Goal: Task Accomplishment & Management: Complete application form

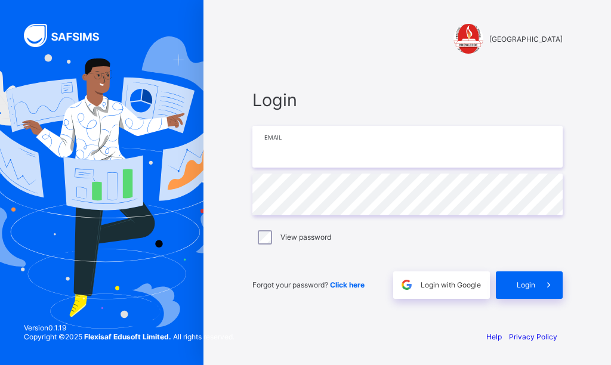
click at [305, 153] on input "email" at bounding box center [407, 147] width 310 height 42
type input "**********"
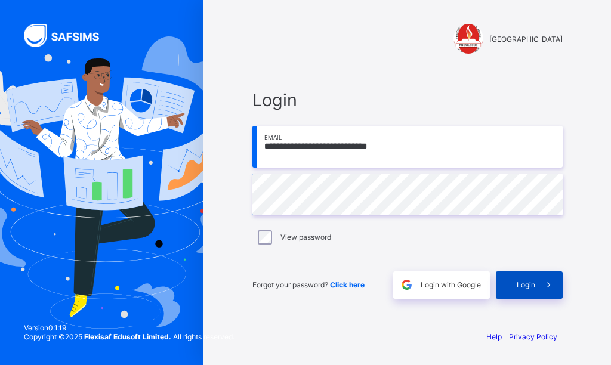
click at [541, 281] on span at bounding box center [548, 285] width 27 height 27
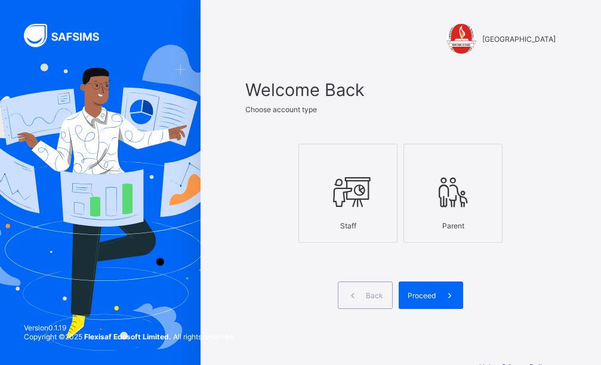
click at [359, 206] on icon at bounding box center [348, 192] width 42 height 36
click at [431, 299] on span "Proceed" at bounding box center [422, 295] width 28 height 9
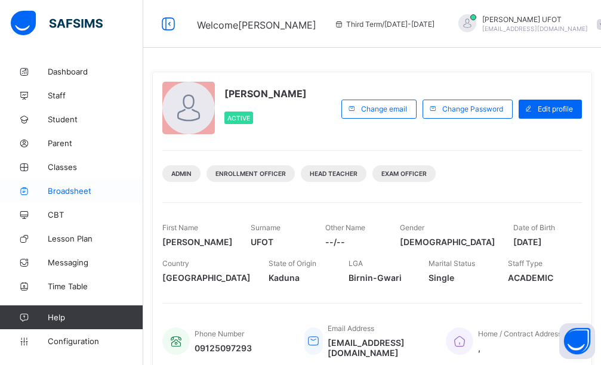
click at [76, 185] on link "Broadsheet" at bounding box center [71, 191] width 143 height 24
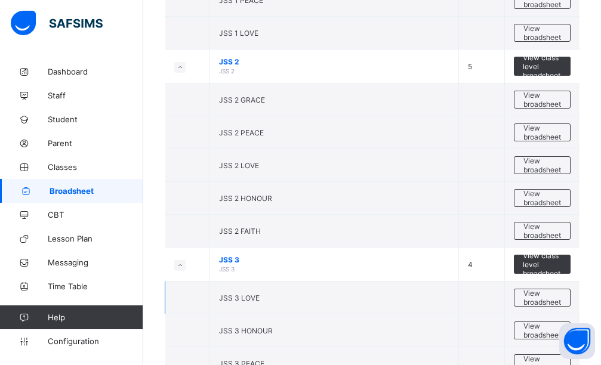
scroll to position [1253, 0]
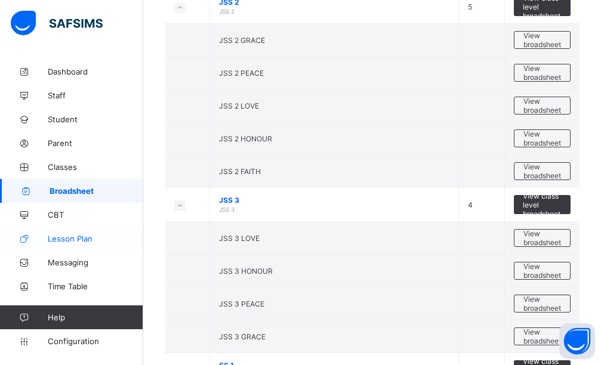
click at [74, 235] on span "Lesson Plan" at bounding box center [95, 239] width 95 height 10
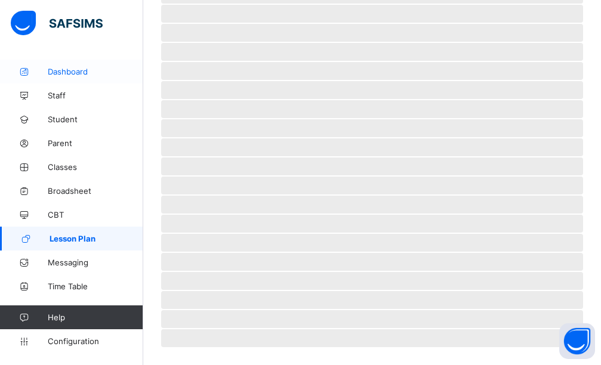
click at [94, 78] on link "Dashboard" at bounding box center [71, 72] width 143 height 24
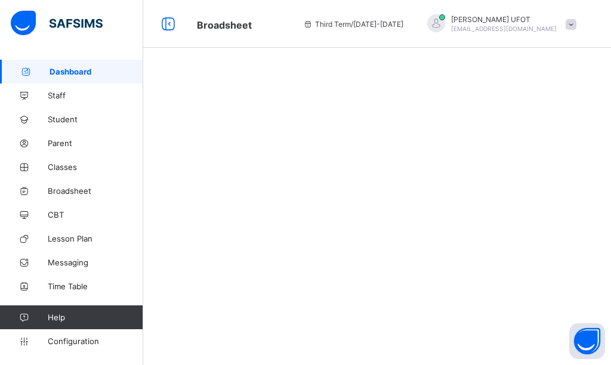
click at [85, 76] on link "Dashboard" at bounding box center [71, 72] width 143 height 24
click at [82, 94] on span "Staff" at bounding box center [95, 96] width 95 height 10
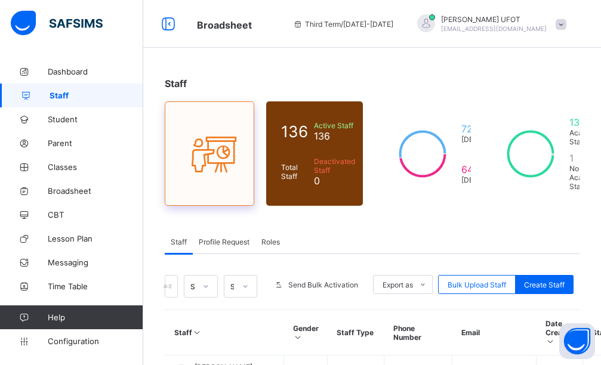
click at [224, 167] on icon at bounding box center [209, 153] width 50 height 43
click at [556, 291] on div "Create Staff" at bounding box center [544, 284] width 58 height 19
select select "**"
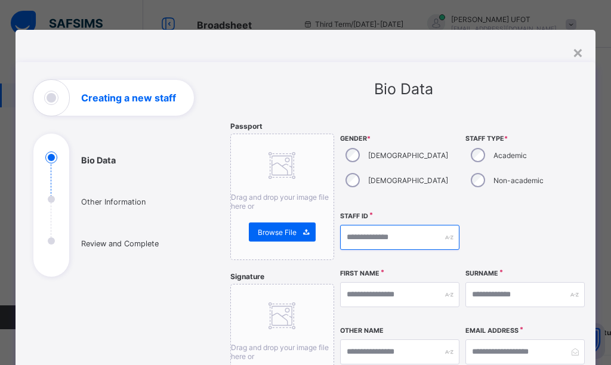
click at [394, 235] on input "text" at bounding box center [399, 237] width 119 height 25
type input "********"
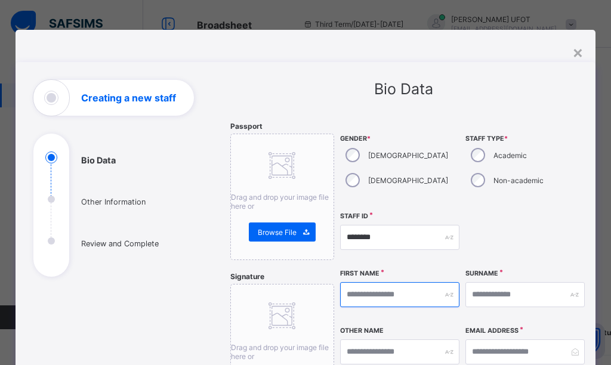
click at [392, 289] on input "text" at bounding box center [399, 294] width 119 height 25
type input "*"
type input "*******"
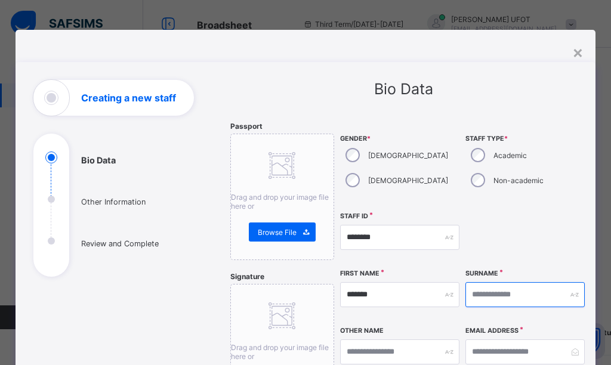
click at [491, 291] on input "text" at bounding box center [524, 294] width 119 height 25
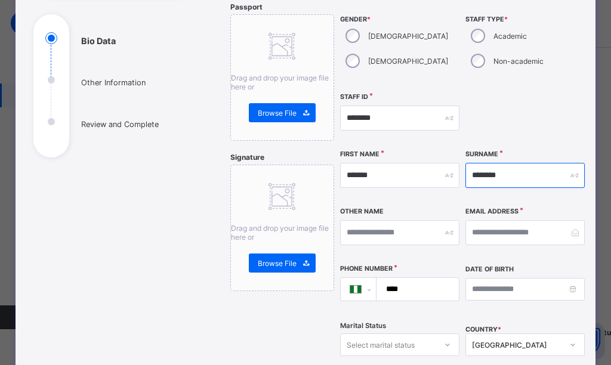
type input "********"
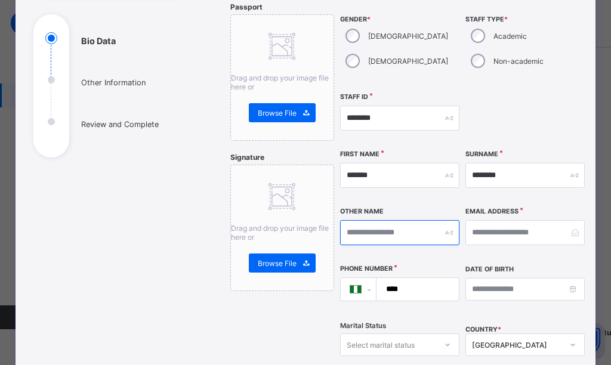
click at [385, 235] on input "text" at bounding box center [399, 232] width 119 height 25
type input "*"
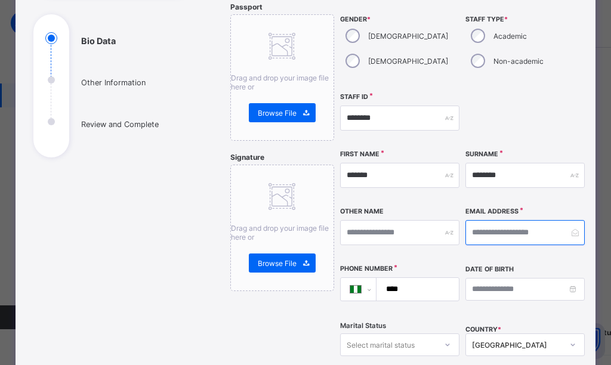
click at [473, 229] on input "email" at bounding box center [524, 232] width 119 height 25
type input "*"
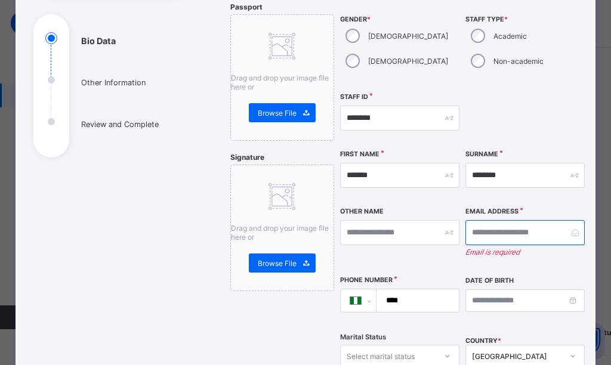
type input "*"
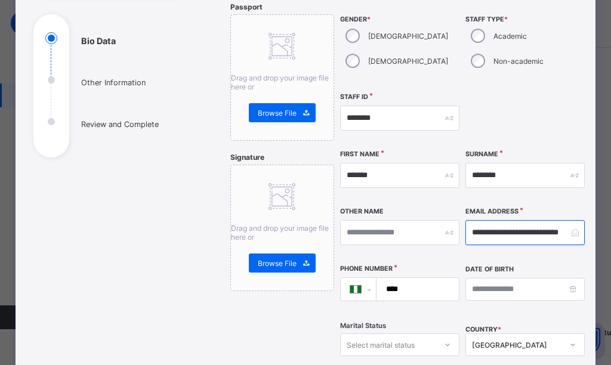
scroll to position [0, 8]
type input "**********"
click at [420, 289] on input "****" at bounding box center [415, 289] width 73 height 23
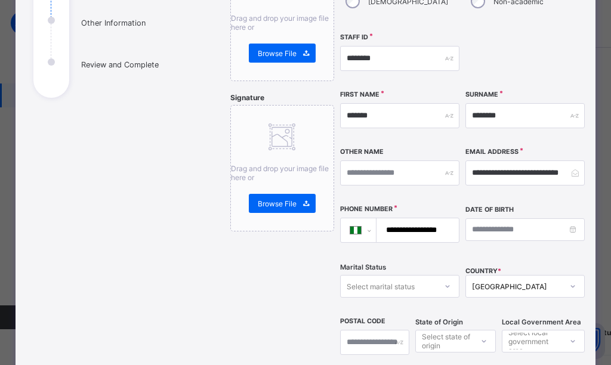
scroll to position [298, 0]
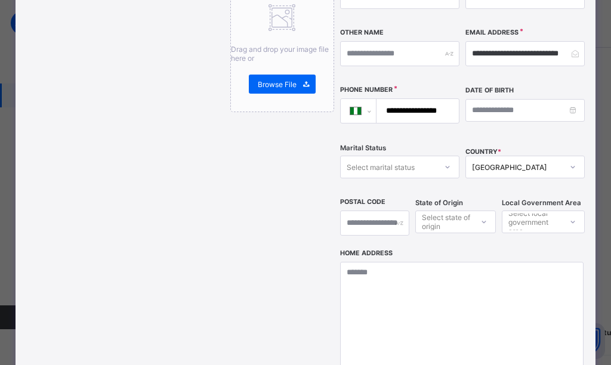
type input "**********"
click at [443, 172] on div at bounding box center [447, 167] width 20 height 19
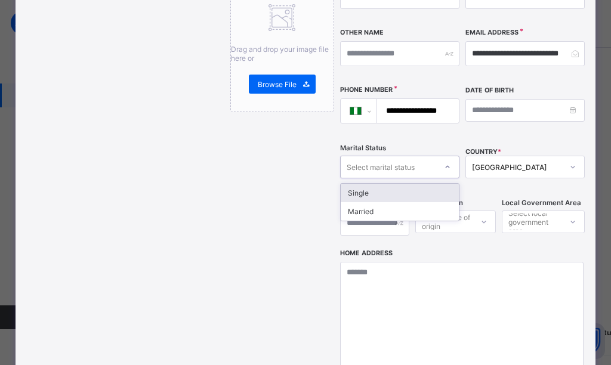
click at [417, 186] on div "Single" at bounding box center [400, 193] width 118 height 18
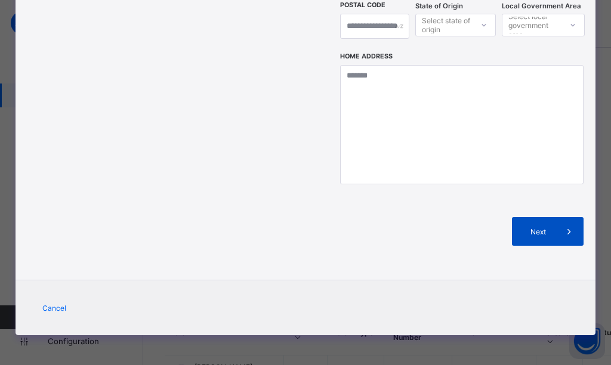
click at [544, 232] on span "Next" at bounding box center [538, 231] width 34 height 9
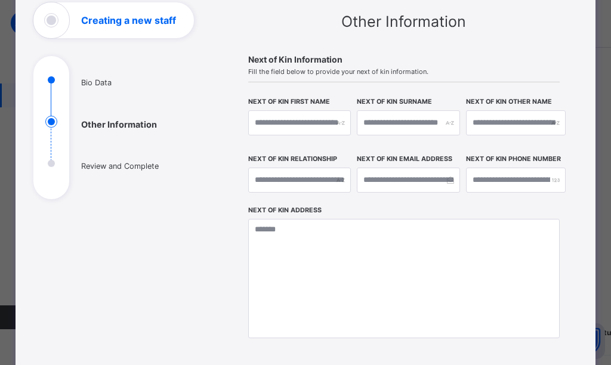
scroll to position [137, 0]
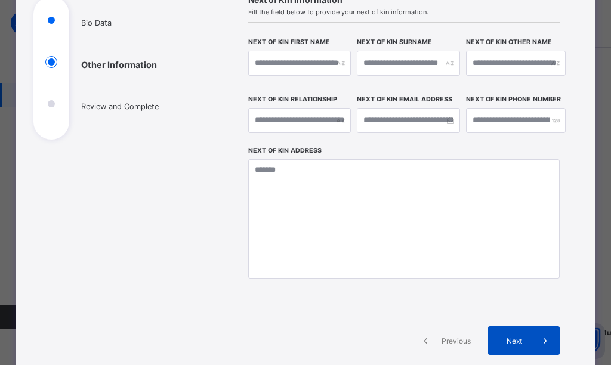
click at [511, 334] on div "Next" at bounding box center [524, 340] width 72 height 29
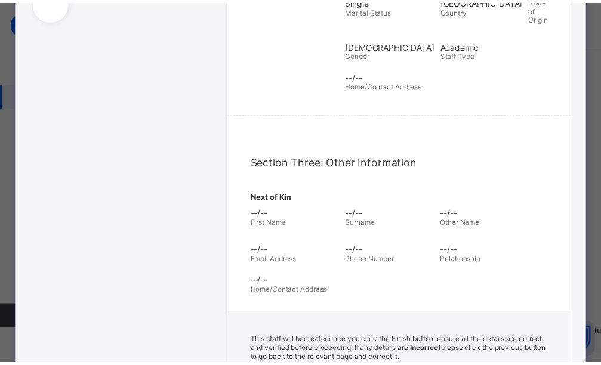
scroll to position [432, 0]
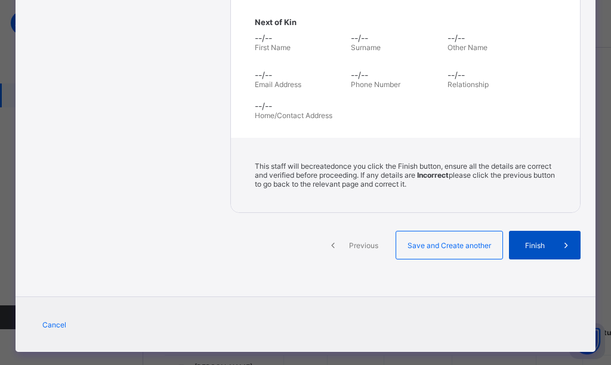
click at [518, 241] on span "Finish" at bounding box center [535, 245] width 34 height 9
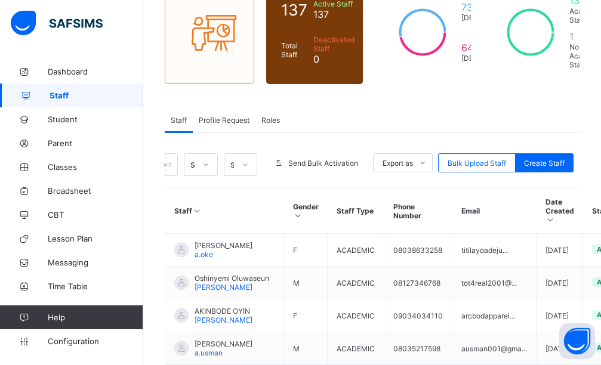
scroll to position [0, 0]
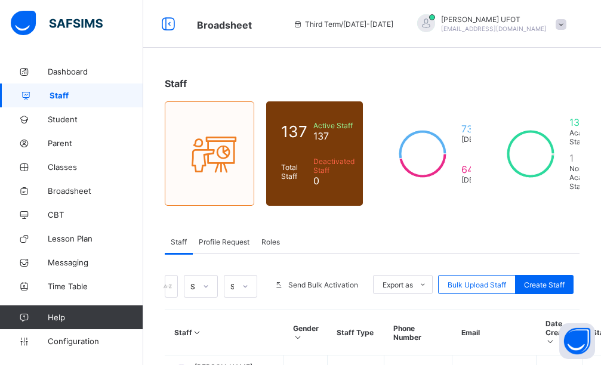
drag, startPoint x: 610, startPoint y: 105, endPoint x: 410, endPoint y: 82, distance: 201.8
click at [410, 82] on div "Staff" at bounding box center [372, 84] width 415 height 12
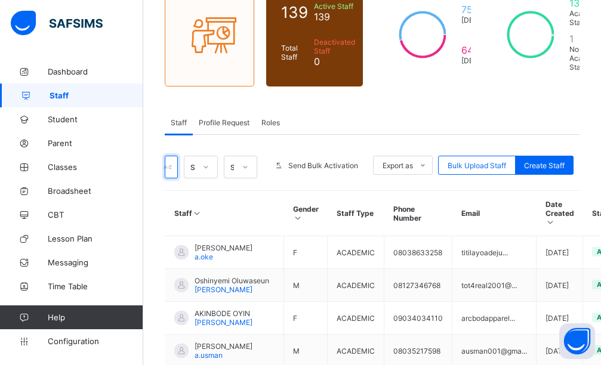
click at [178, 165] on input "text" at bounding box center [171, 167] width 13 height 23
click at [249, 166] on div at bounding box center [245, 167] width 20 height 19
click at [209, 168] on icon at bounding box center [205, 167] width 7 height 12
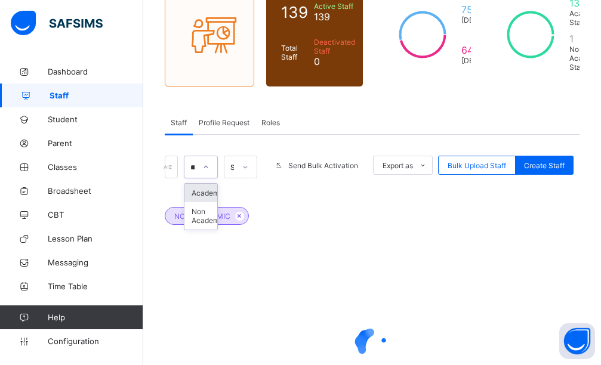
scroll to position [0, 2]
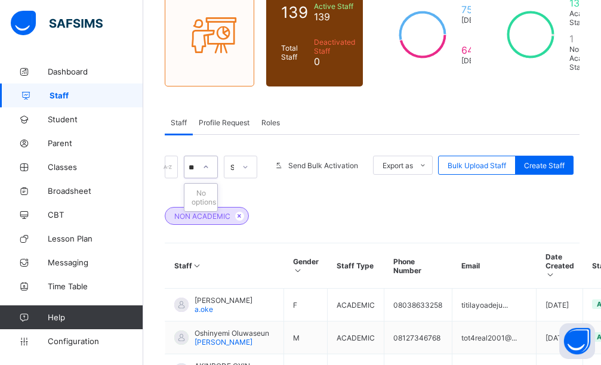
type input "*"
click at [165, 168] on input "text" at bounding box center [171, 167] width 13 height 23
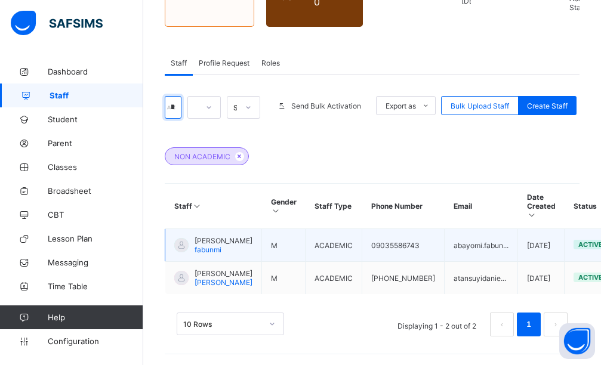
scroll to position [198, 0]
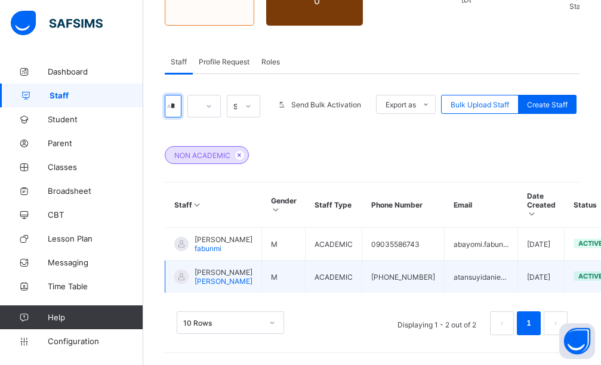
type input "*******"
click at [213, 279] on span "A.Daniel" at bounding box center [224, 281] width 58 height 9
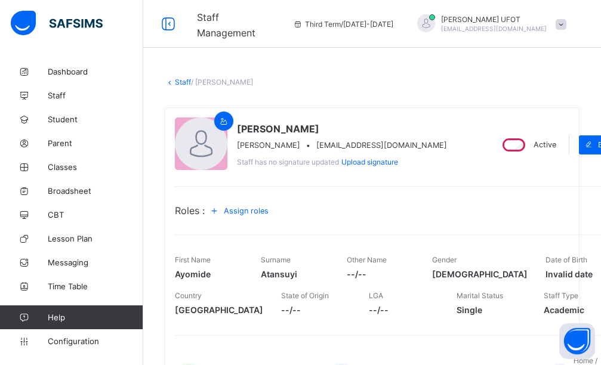
click at [257, 208] on span "Assign roles" at bounding box center [246, 210] width 45 height 9
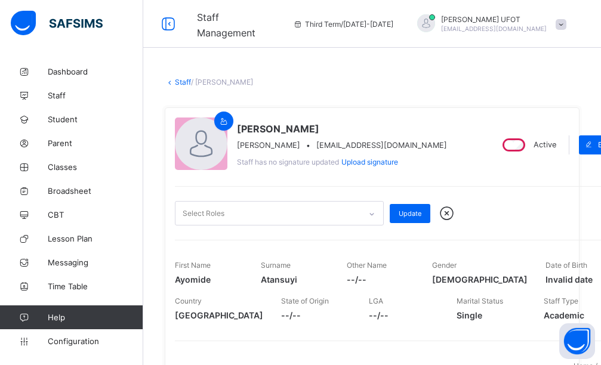
scroll to position [60, 0]
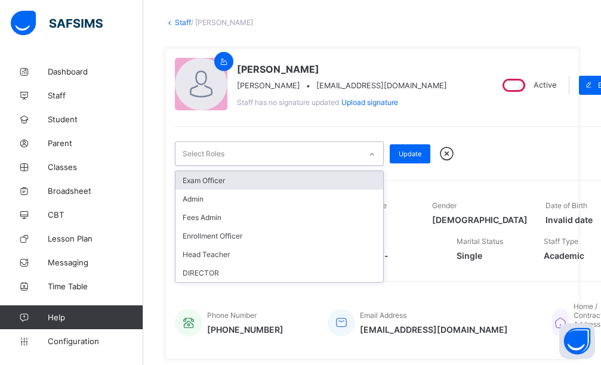
click at [371, 153] on icon at bounding box center [371, 155] width 7 height 12
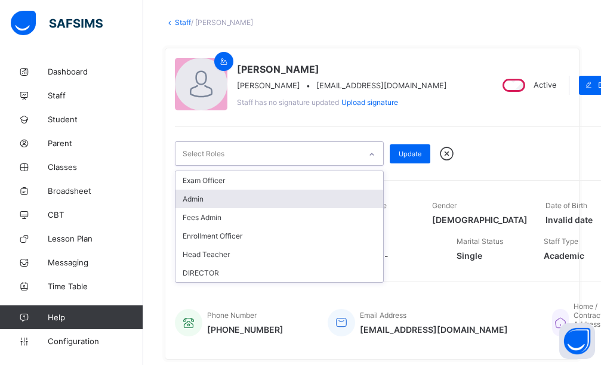
click at [280, 202] on div "Admin" at bounding box center [279, 199] width 208 height 18
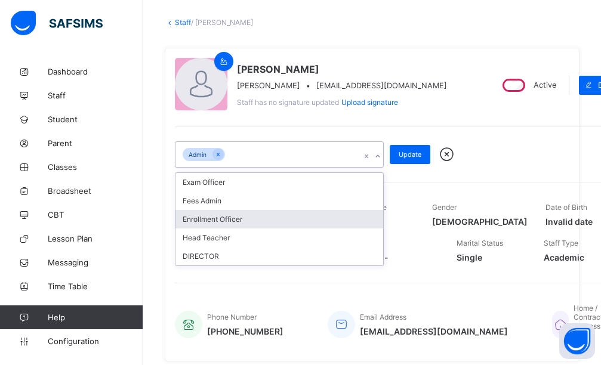
click at [265, 227] on div "Enrollment Officer" at bounding box center [279, 219] width 208 height 18
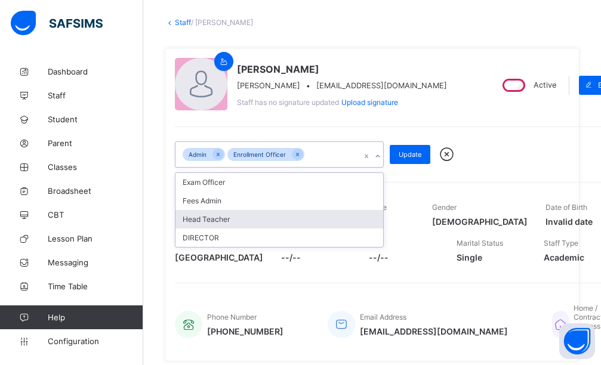
click at [243, 218] on div "Head Teacher" at bounding box center [279, 219] width 208 height 18
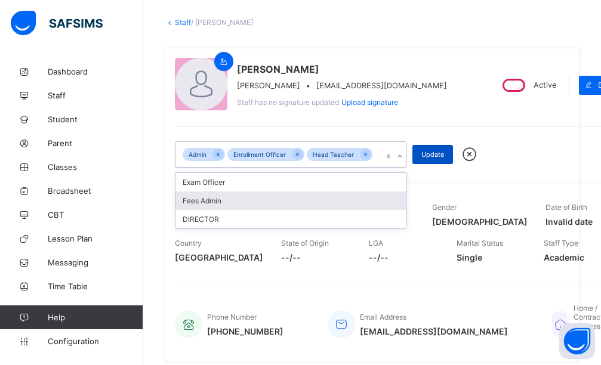
click at [440, 152] on span "Update" at bounding box center [432, 154] width 23 height 8
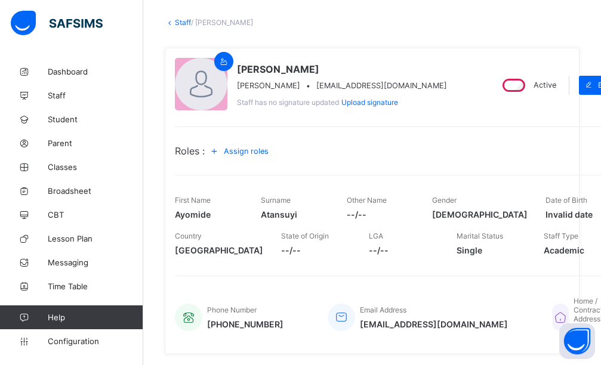
click at [261, 149] on span "Assign roles" at bounding box center [246, 151] width 45 height 9
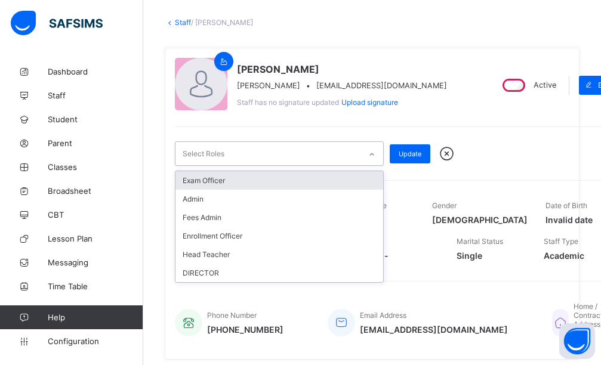
click at [372, 155] on icon at bounding box center [372, 154] width 4 height 2
click at [302, 176] on div "Exam Officer" at bounding box center [279, 180] width 208 height 18
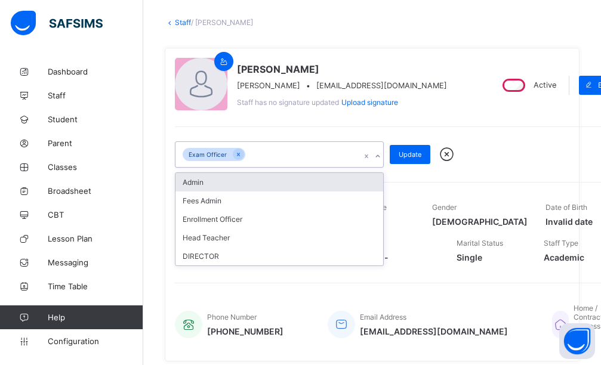
click at [285, 182] on div "Admin" at bounding box center [279, 182] width 208 height 18
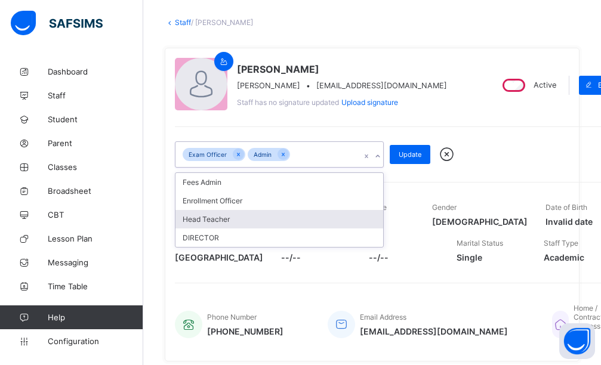
click at [211, 214] on div "Head Teacher" at bounding box center [279, 219] width 208 height 18
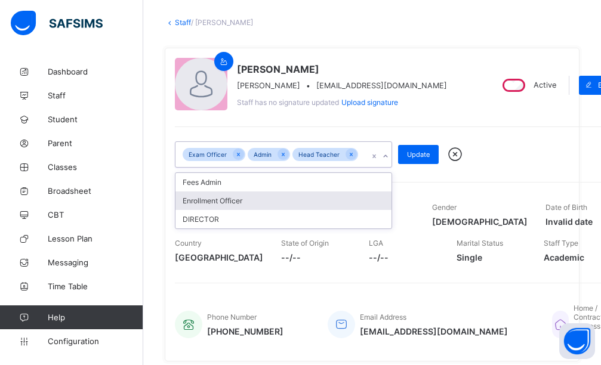
click at [256, 202] on div "Enrollment Officer" at bounding box center [283, 201] width 216 height 18
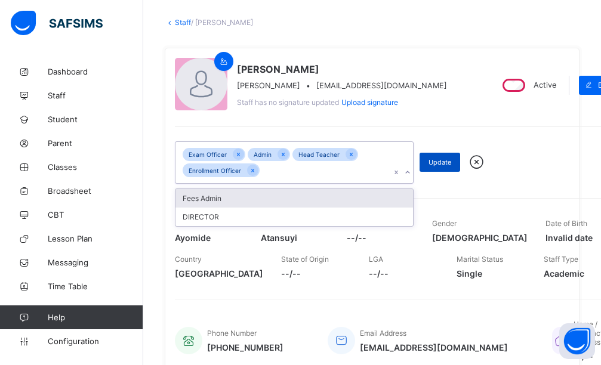
click at [437, 164] on span "Update" at bounding box center [439, 162] width 23 height 8
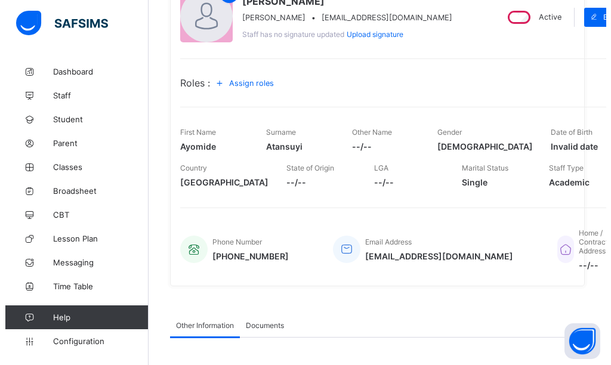
scroll to position [0, 0]
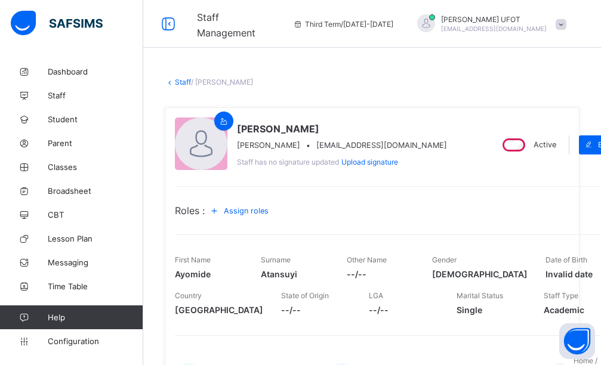
click at [565, 27] on div at bounding box center [561, 24] width 11 height 9
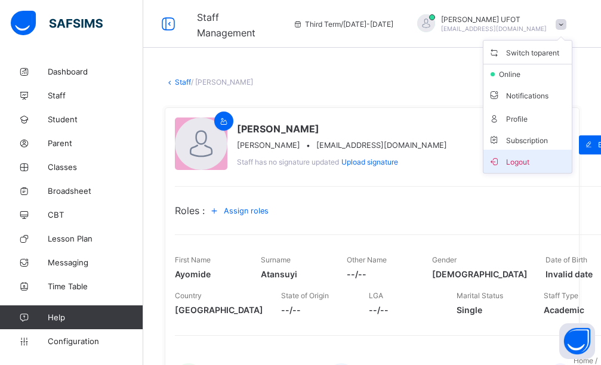
click at [525, 161] on span "Logout" at bounding box center [527, 162] width 79 height 14
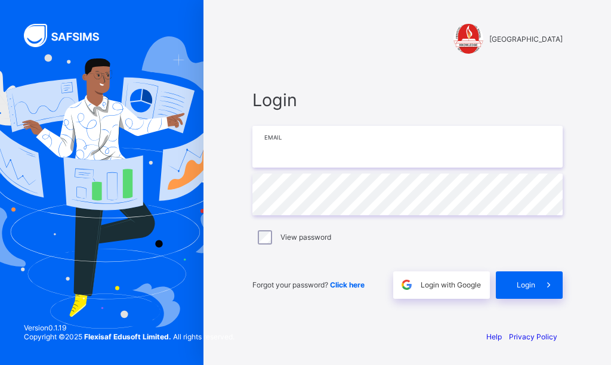
click at [287, 147] on input "email" at bounding box center [407, 147] width 310 height 42
type input "**********"
click at [293, 154] on input "email" at bounding box center [407, 147] width 310 height 42
type input "**********"
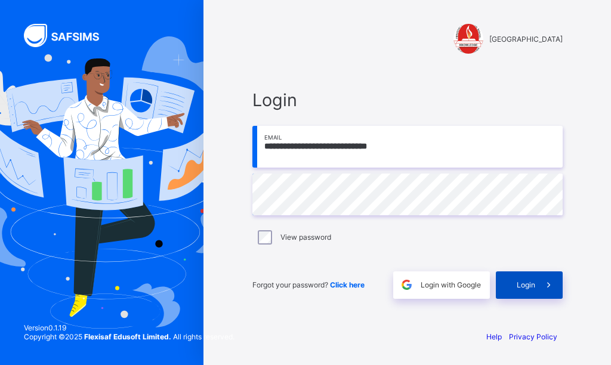
click at [528, 283] on span "Login" at bounding box center [526, 284] width 18 height 9
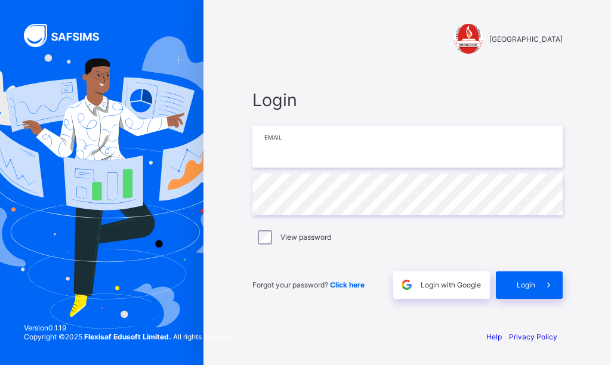
click at [280, 155] on input "email" at bounding box center [407, 147] width 310 height 42
type input "**********"
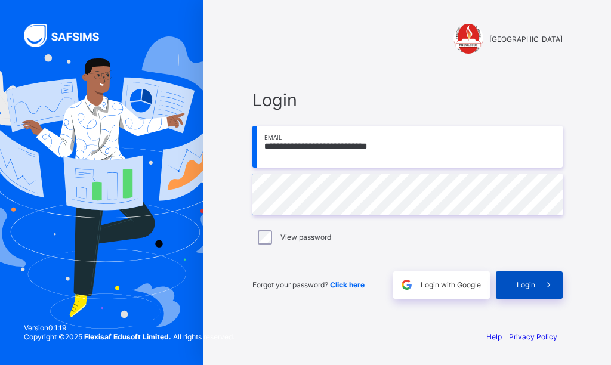
click at [519, 286] on span "Login" at bounding box center [526, 284] width 18 height 9
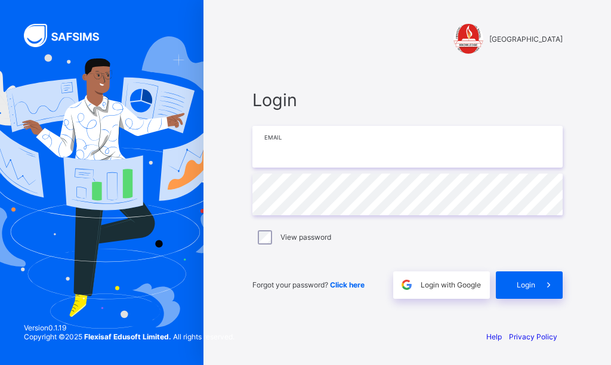
click at [309, 147] on input "email" at bounding box center [407, 147] width 310 height 42
type input "**********"
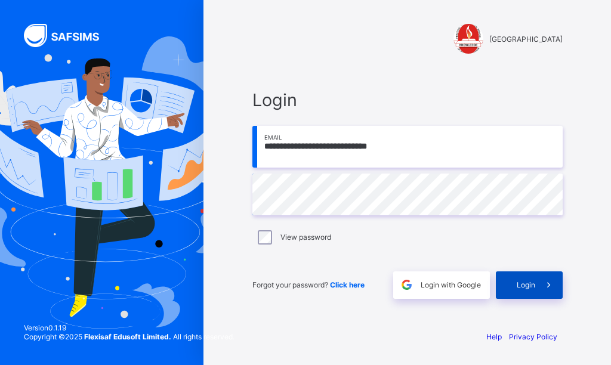
click at [530, 292] on div "Login" at bounding box center [529, 285] width 67 height 27
type input "**********"
click at [545, 284] on icon at bounding box center [548, 284] width 13 height 11
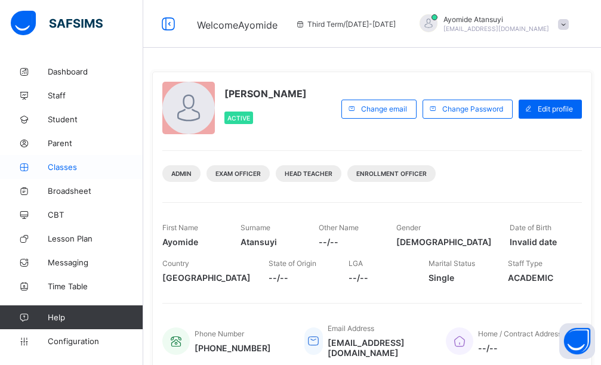
click at [53, 174] on link "Classes" at bounding box center [71, 167] width 143 height 24
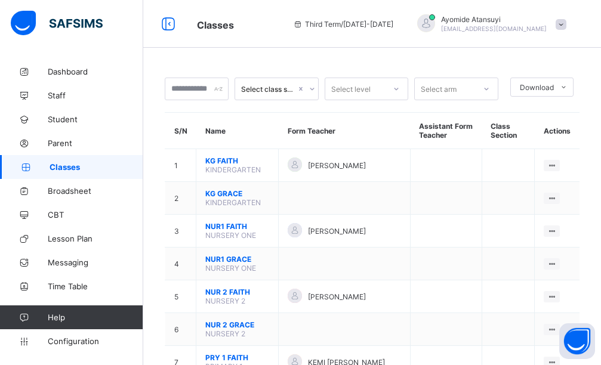
click at [562, 23] on div "[PERSON_NAME] [EMAIL_ADDRESS][DOMAIN_NAME]" at bounding box center [488, 24] width 167 height 20
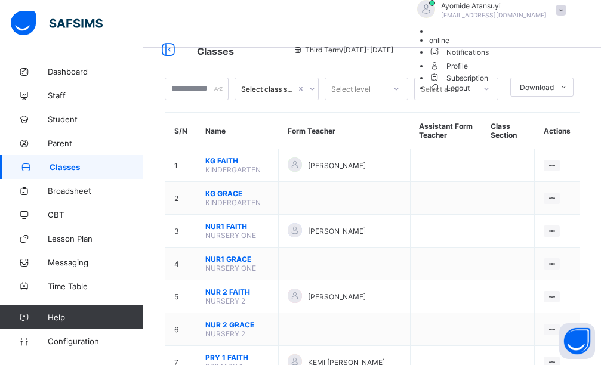
click at [470, 94] on span "Logout" at bounding box center [449, 88] width 41 height 13
